Goal: Communication & Community: Answer question/provide support

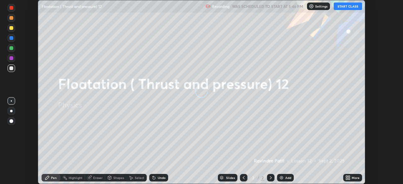
scroll to position [184, 403]
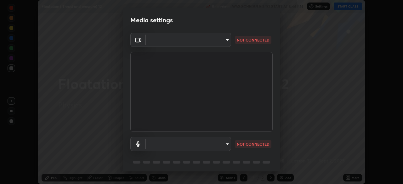
type input "0e85a13cd06a644230a68968c04ad28ea54634f5bd0498f2f7c1cbd48599614f"
type input "164d0e3ef00f5524794bf0d4f3828ae83430fae7e3ecca23b0402410f0c7ab23"
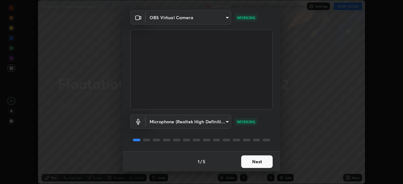
click at [263, 161] on button "Next" at bounding box center [257, 162] width 32 height 13
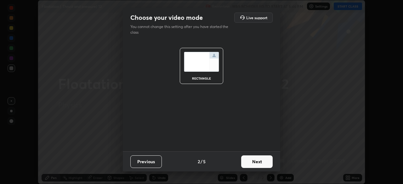
click at [263, 162] on button "Next" at bounding box center [257, 162] width 32 height 13
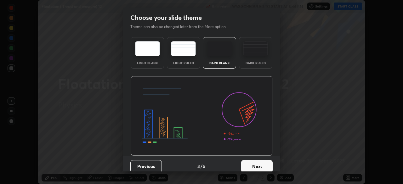
click at [262, 165] on button "Next" at bounding box center [257, 166] width 32 height 13
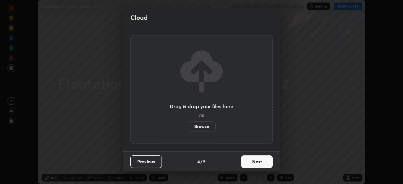
click at [262, 162] on button "Next" at bounding box center [257, 162] width 32 height 13
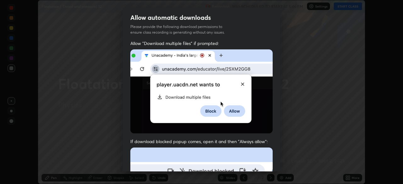
click at [242, 83] on img at bounding box center [201, 91] width 142 height 84
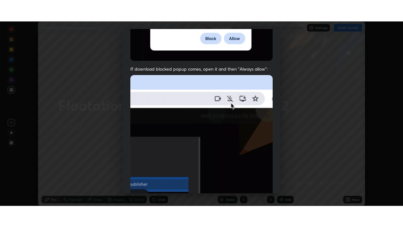
scroll to position [151, 0]
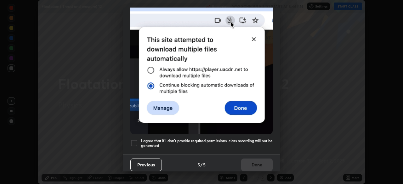
click at [134, 141] on div at bounding box center [134, 144] width 8 height 8
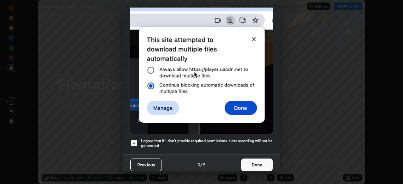
click at [262, 160] on button "Done" at bounding box center [257, 165] width 32 height 13
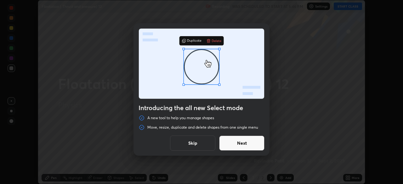
click at [206, 145] on button "Skip" at bounding box center [192, 143] width 45 height 15
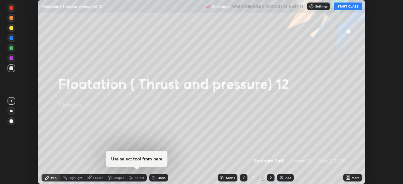
click at [355, 178] on div "More" at bounding box center [356, 177] width 8 height 3
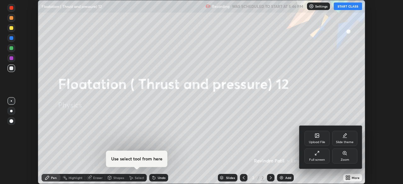
click at [320, 156] on div "Full screen" at bounding box center [317, 156] width 25 height 15
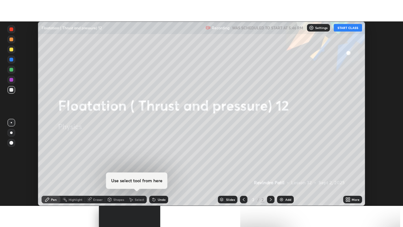
scroll to position [227, 403]
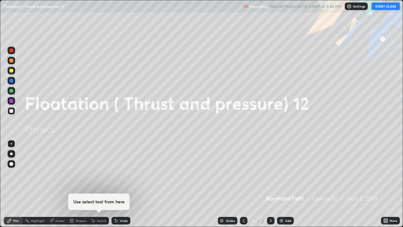
click at [287, 184] on div "Add" at bounding box center [288, 220] width 6 height 3
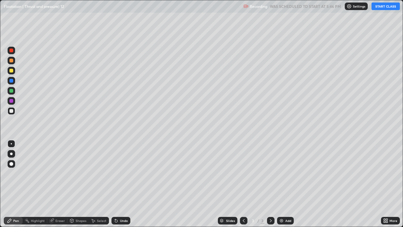
click at [380, 7] on button "START CLASS" at bounding box center [386, 7] width 28 height 8
click at [123, 184] on div "Undo" at bounding box center [124, 220] width 8 height 3
click at [287, 184] on div "Add" at bounding box center [288, 220] width 6 height 3
click at [124, 184] on div "Undo" at bounding box center [124, 220] width 8 height 3
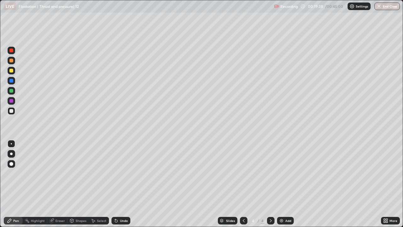
click at [124, 184] on div "Undo" at bounding box center [124, 220] width 8 height 3
click at [123, 184] on div "Undo" at bounding box center [124, 220] width 8 height 3
click at [124, 184] on div "Undo" at bounding box center [124, 220] width 8 height 3
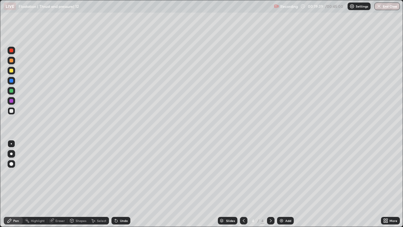
click at [124, 184] on div "Undo" at bounding box center [124, 220] width 8 height 3
click at [123, 184] on div "Undo" at bounding box center [124, 220] width 8 height 3
click at [123, 184] on div "Undo" at bounding box center [121, 221] width 19 height 8
click at [121, 184] on div "Undo" at bounding box center [124, 220] width 8 height 3
click at [122, 184] on div "Undo" at bounding box center [124, 220] width 8 height 3
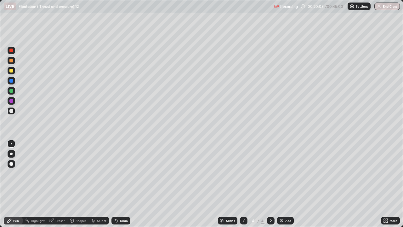
click at [122, 184] on div "Undo" at bounding box center [124, 220] width 8 height 3
click at [121, 184] on div "Undo" at bounding box center [124, 220] width 8 height 3
click at [122, 184] on div "Undo" at bounding box center [124, 220] width 8 height 3
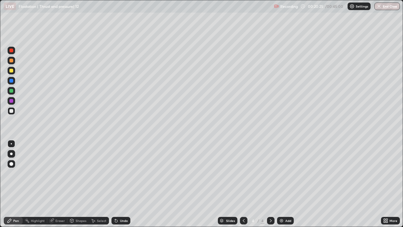
click at [123, 184] on div "Undo" at bounding box center [121, 221] width 19 height 8
click at [120, 184] on div "Undo" at bounding box center [124, 220] width 8 height 3
click at [124, 184] on div "Undo" at bounding box center [124, 220] width 8 height 3
click at [287, 184] on div "Add" at bounding box center [288, 220] width 6 height 3
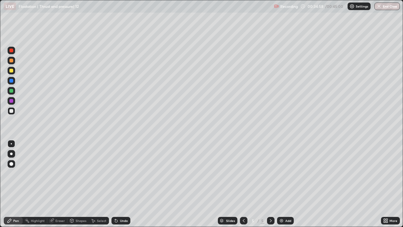
click at [299, 184] on div "Slides 5 / 5 Add" at bounding box center [255, 220] width 251 height 13
click at [285, 184] on div "Add" at bounding box center [288, 220] width 6 height 3
click at [10, 72] on div at bounding box center [11, 71] width 4 height 4
click at [121, 184] on div "Undo" at bounding box center [124, 220] width 8 height 3
click at [122, 184] on div "Undo" at bounding box center [121, 221] width 19 height 8
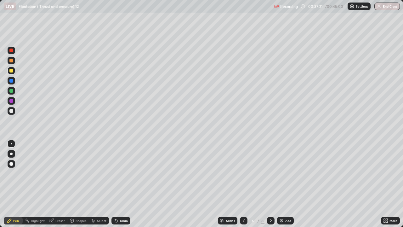
click at [121, 184] on div "Undo" at bounding box center [121, 221] width 19 height 8
click at [121, 184] on div "Undo" at bounding box center [124, 220] width 8 height 3
click at [120, 184] on div "Undo" at bounding box center [124, 220] width 8 height 3
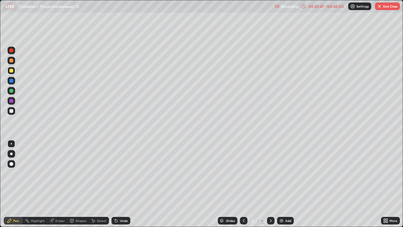
click at [384, 7] on button "End Class" at bounding box center [387, 7] width 25 height 8
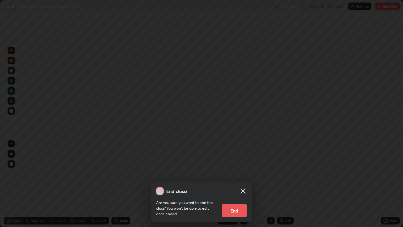
click at [226, 184] on button "End" at bounding box center [234, 210] width 25 height 13
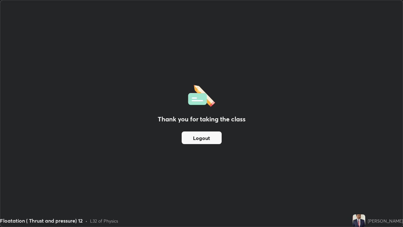
click at [204, 135] on button "Logout" at bounding box center [202, 137] width 40 height 13
click at [206, 135] on button "Logout" at bounding box center [202, 137] width 40 height 13
